Goal: Find specific page/section: Find specific page/section

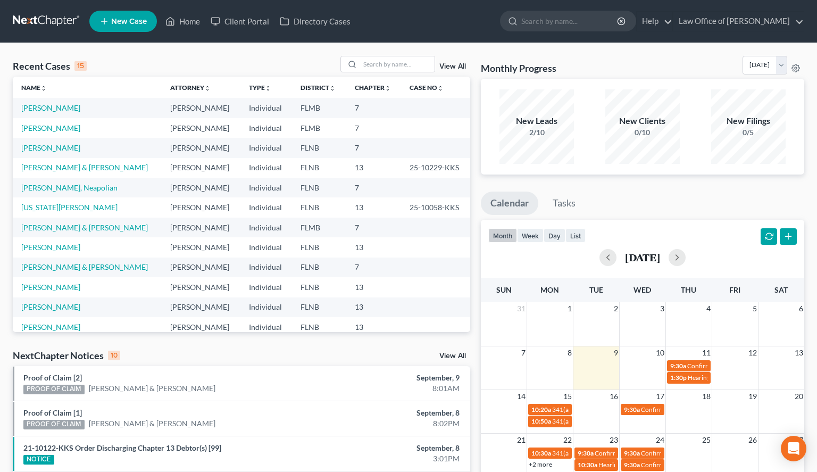
click at [555, 53] on div "Recent Cases 15 View All Name unfold_more expand_more expand_less Attorney unfo…" at bounding box center [408, 400] width 817 height 714
click at [360, 65] on input "search" at bounding box center [397, 63] width 75 height 15
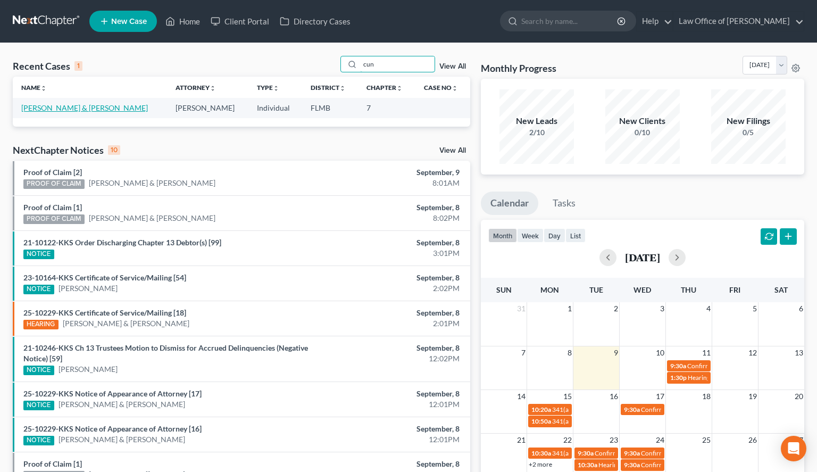
type input "cun"
click at [101, 109] on link "[PERSON_NAME] & [PERSON_NAME]" at bounding box center [84, 107] width 127 height 9
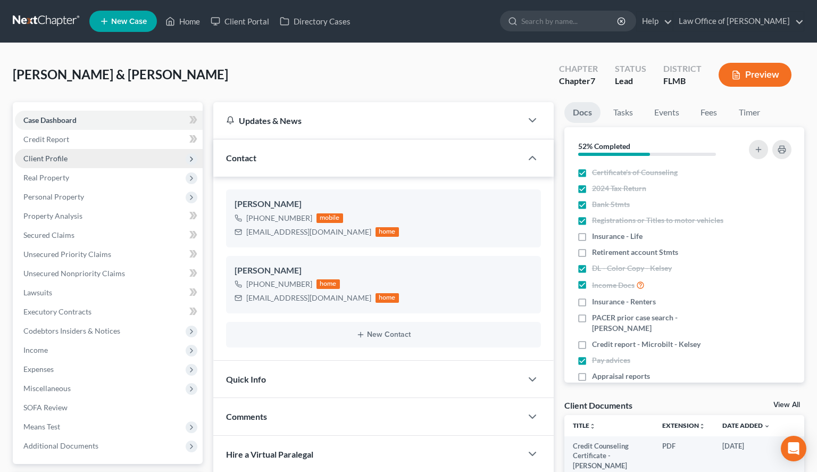
click at [85, 153] on span "Client Profile" at bounding box center [109, 158] width 188 height 19
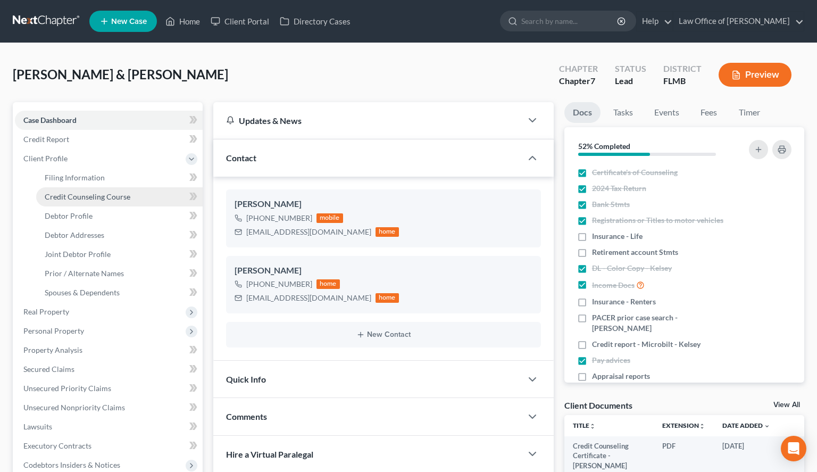
click at [104, 198] on span "Credit Counseling Course" at bounding box center [88, 196] width 86 height 9
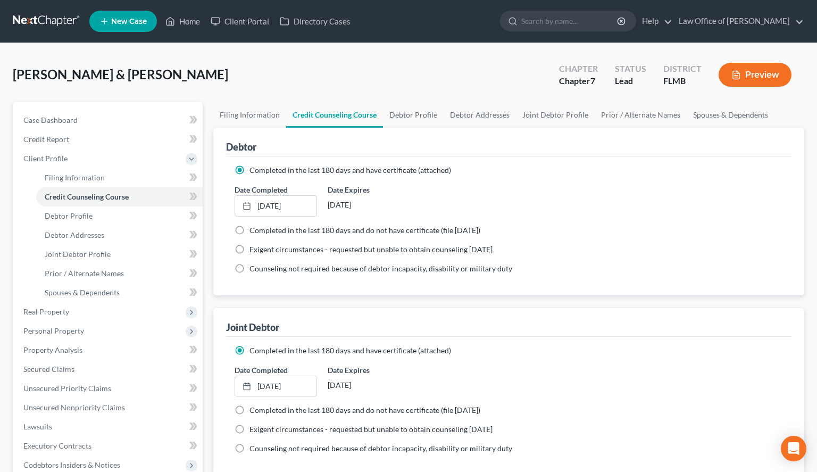
click at [635, 46] on div "[PERSON_NAME] & [PERSON_NAME] Upgraded Chapter Chapter 7 Status Lead District […" at bounding box center [408, 362] width 817 height 638
click at [59, 19] on link at bounding box center [47, 21] width 68 height 19
